Goal: Information Seeking & Learning: Stay updated

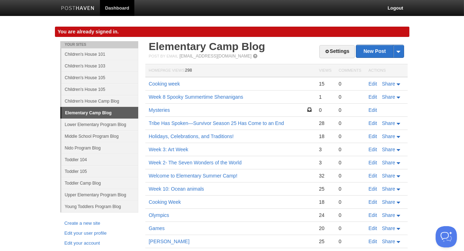
click at [78, 112] on link "Elementary Camp Blog" at bounding box center [100, 112] width 77 height 11
click at [76, 125] on link "Lower Elementary Program Blog" at bounding box center [99, 124] width 77 height 12
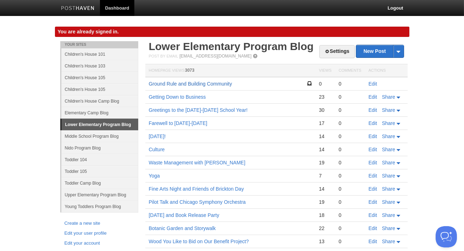
click at [158, 82] on link "Ground Rule and Building Community" at bounding box center [190, 84] width 83 height 6
click at [195, 98] on link "Getting Down to Business" at bounding box center [177, 97] width 57 height 6
click at [164, 108] on link "Greetings to the [DATE]-[DATE] School Year!" at bounding box center [198, 110] width 99 height 6
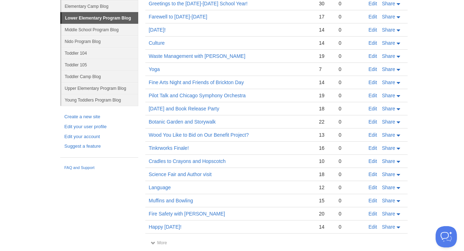
scroll to position [114, 0]
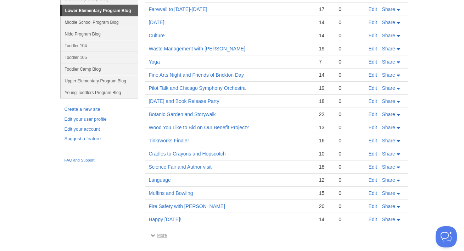
click at [156, 233] on link "More" at bounding box center [159, 235] width 16 height 5
click at [162, 236] on link "More" at bounding box center [159, 235] width 16 height 5
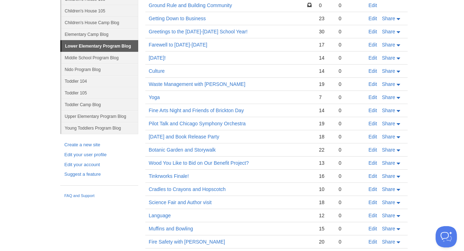
scroll to position [79, 0]
click at [96, 56] on link "Middle School Program Blog" at bounding box center [99, 57] width 77 height 12
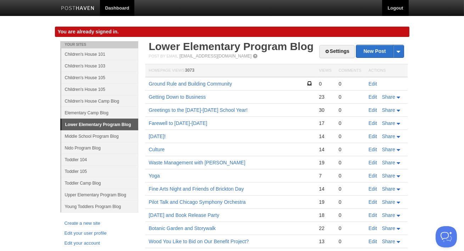
click at [395, 9] on link "Logout" at bounding box center [395, 8] width 26 height 16
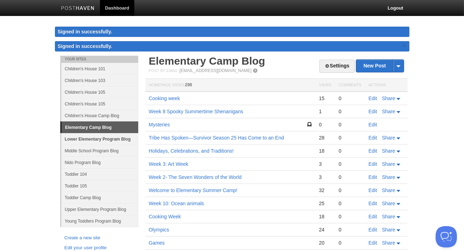
click at [109, 138] on link "Lower Elementary Program Blog" at bounding box center [99, 139] width 77 height 12
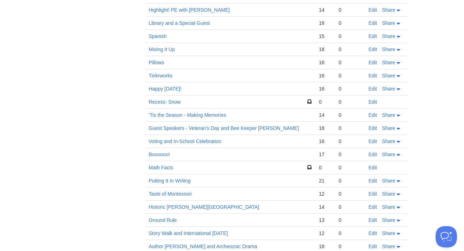
scroll to position [376, 0]
click at [209, 115] on link "'Tis the Season - Making Memories" at bounding box center [187, 115] width 77 height 6
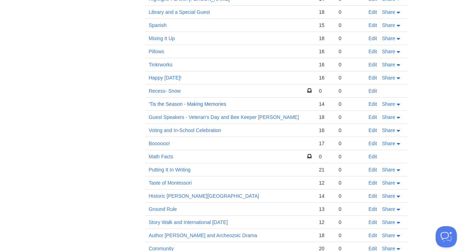
scroll to position [391, 0]
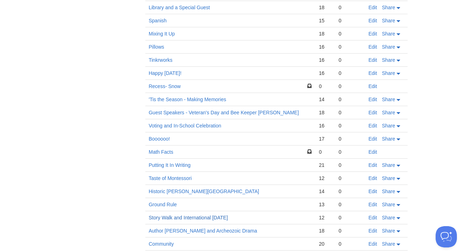
click at [191, 215] on link "Story Walk and International [DATE]" at bounding box center [188, 217] width 79 height 6
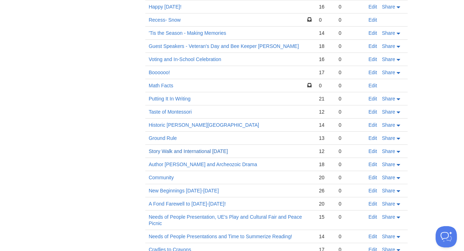
scroll to position [459, 0]
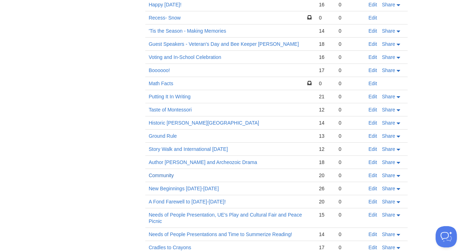
click at [156, 173] on link "Community" at bounding box center [161, 175] width 25 height 6
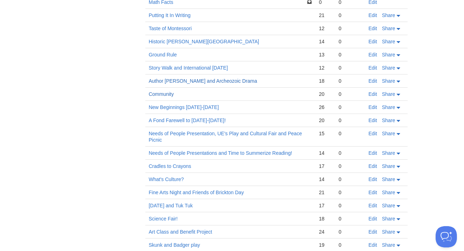
scroll to position [541, 0]
click at [191, 133] on link "Needs of People Presentation, UE's Play and Cultural Fair and Peace Picnic" at bounding box center [225, 136] width 153 height 12
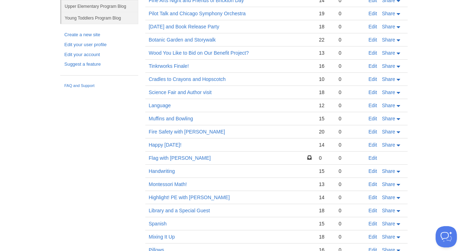
scroll to position [0, 0]
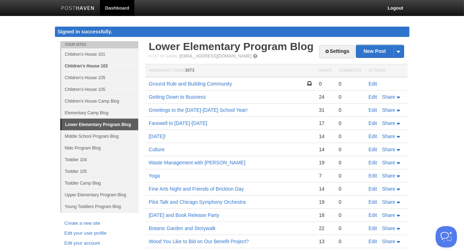
click at [86, 67] on link "Children's House 103" at bounding box center [99, 66] width 77 height 12
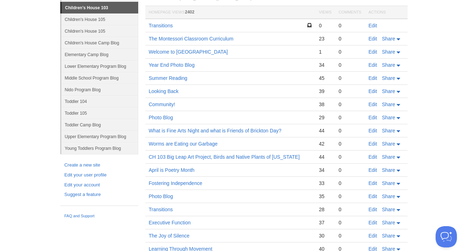
scroll to position [58, 0]
click at [206, 141] on link "Worms are Eating our Garbage" at bounding box center [183, 143] width 69 height 6
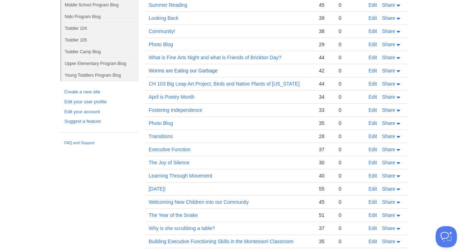
scroll to position [132, 0]
click at [182, 212] on link "The Year of the Snake" at bounding box center [173, 214] width 49 height 6
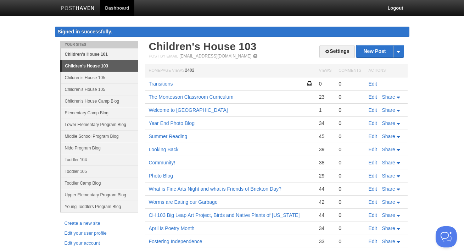
click at [92, 52] on link "Children's House 101" at bounding box center [99, 54] width 77 height 12
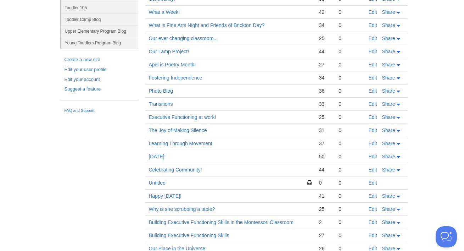
scroll to position [257, 0]
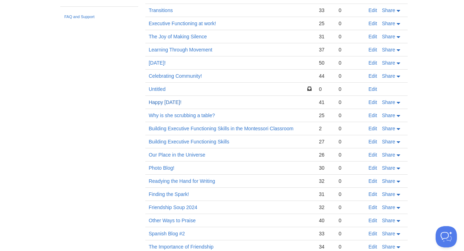
click at [182, 102] on link "Happy [DATE]!" at bounding box center [165, 102] width 33 height 6
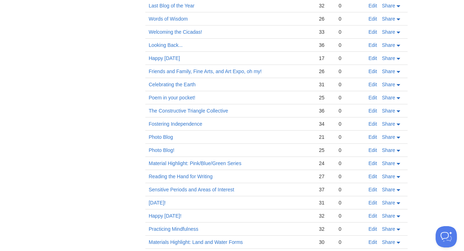
scroll to position [643, 0]
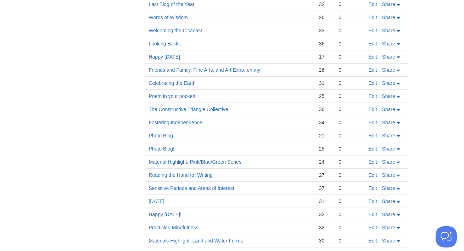
click at [182, 211] on link "Happy [DATE]!" at bounding box center [165, 214] width 33 height 6
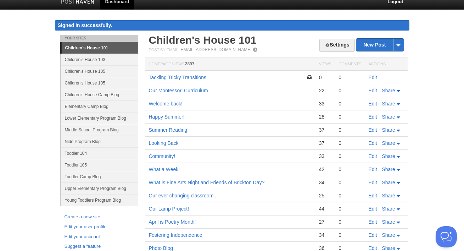
scroll to position [0, 0]
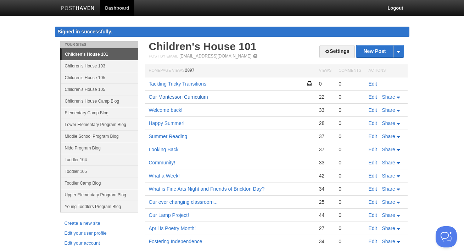
click at [189, 94] on link "Our Montessori Curriculum" at bounding box center [178, 97] width 59 height 6
click at [175, 114] on td "Welcome back!" at bounding box center [230, 110] width 170 height 13
click at [175, 110] on link "Welcome back!" at bounding box center [166, 110] width 34 height 6
